Goal: Find specific page/section: Find specific page/section

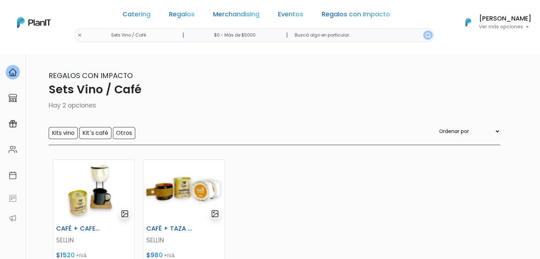
click at [99, 37] on div "Catering Regalos Merchandising Eventos Regalos con Impacto Sets Vino / Café | $…" at bounding box center [270, 22] width 540 height 39
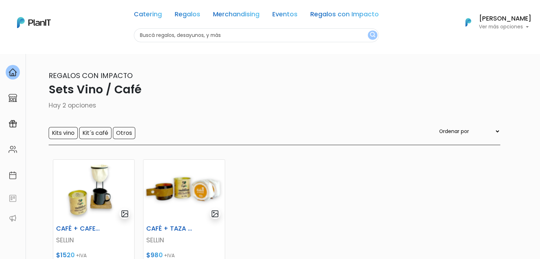
click at [141, 33] on input "text" at bounding box center [256, 35] width 245 height 14
type input "este"
click at [368, 31] on button "submit" at bounding box center [373, 35] width 10 height 9
